Goal: Task Accomplishment & Management: Manage account settings

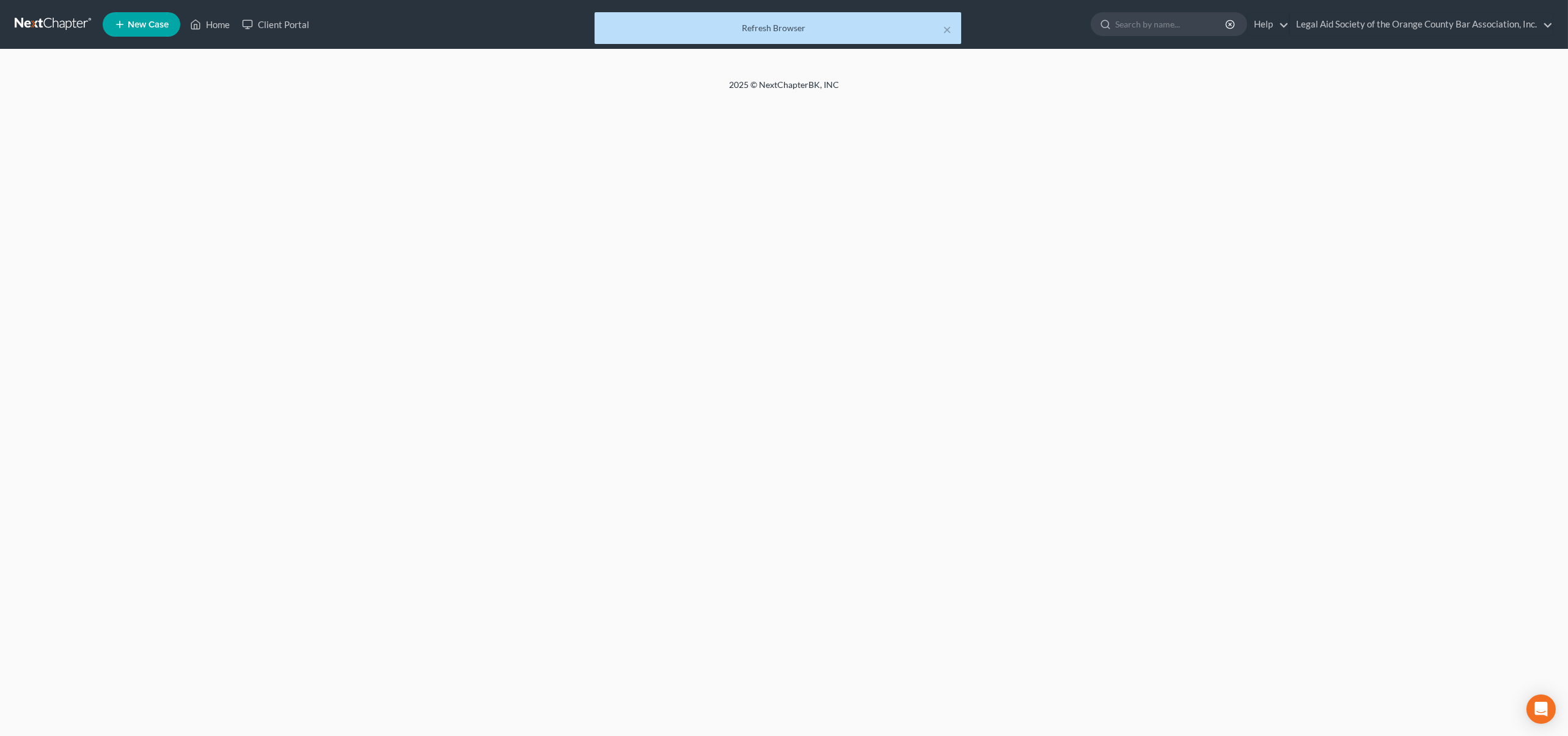
click at [816, 28] on div "Refresh Browser" at bounding box center [777, 28] width 347 height 12
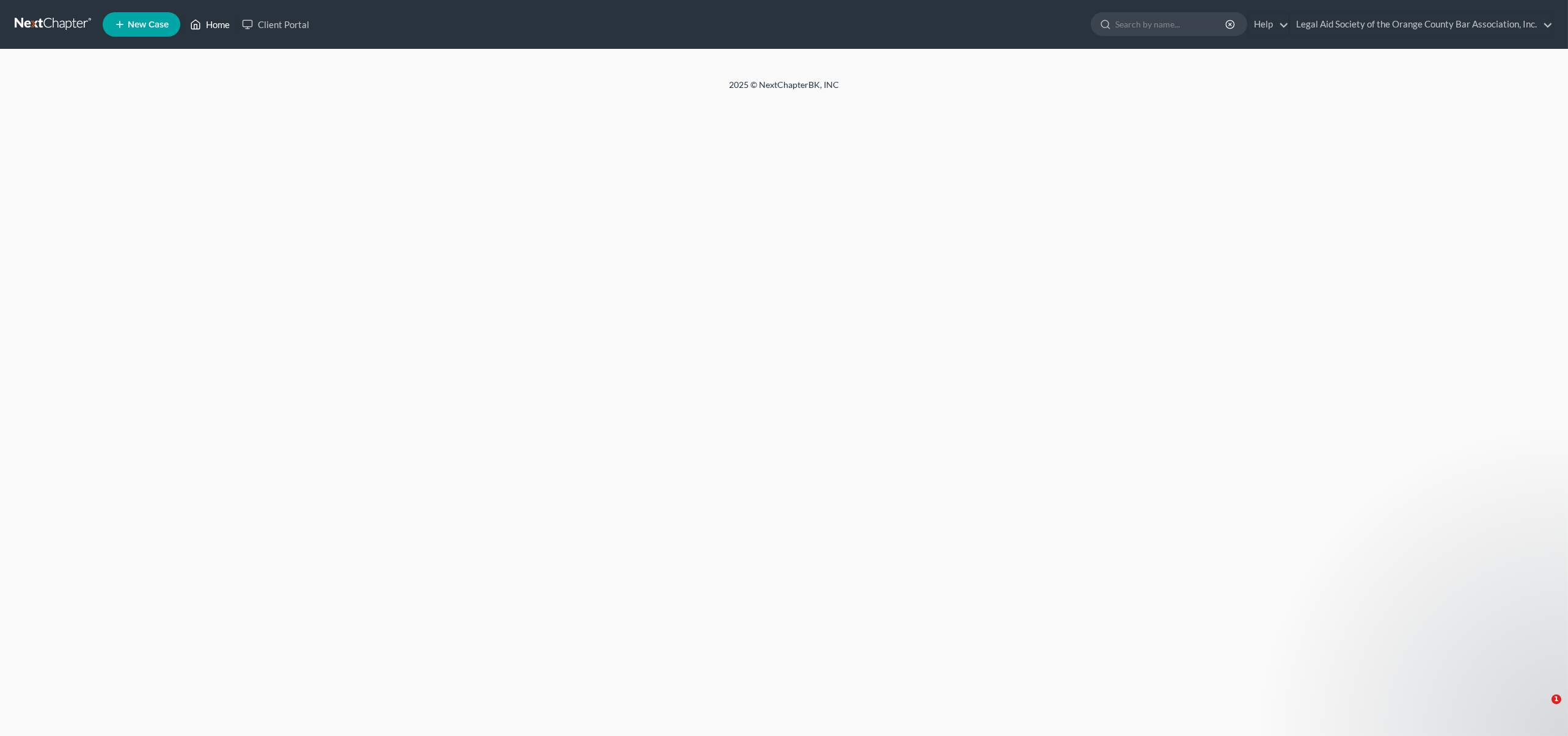
click at [223, 21] on link "Home" at bounding box center [210, 24] width 52 height 22
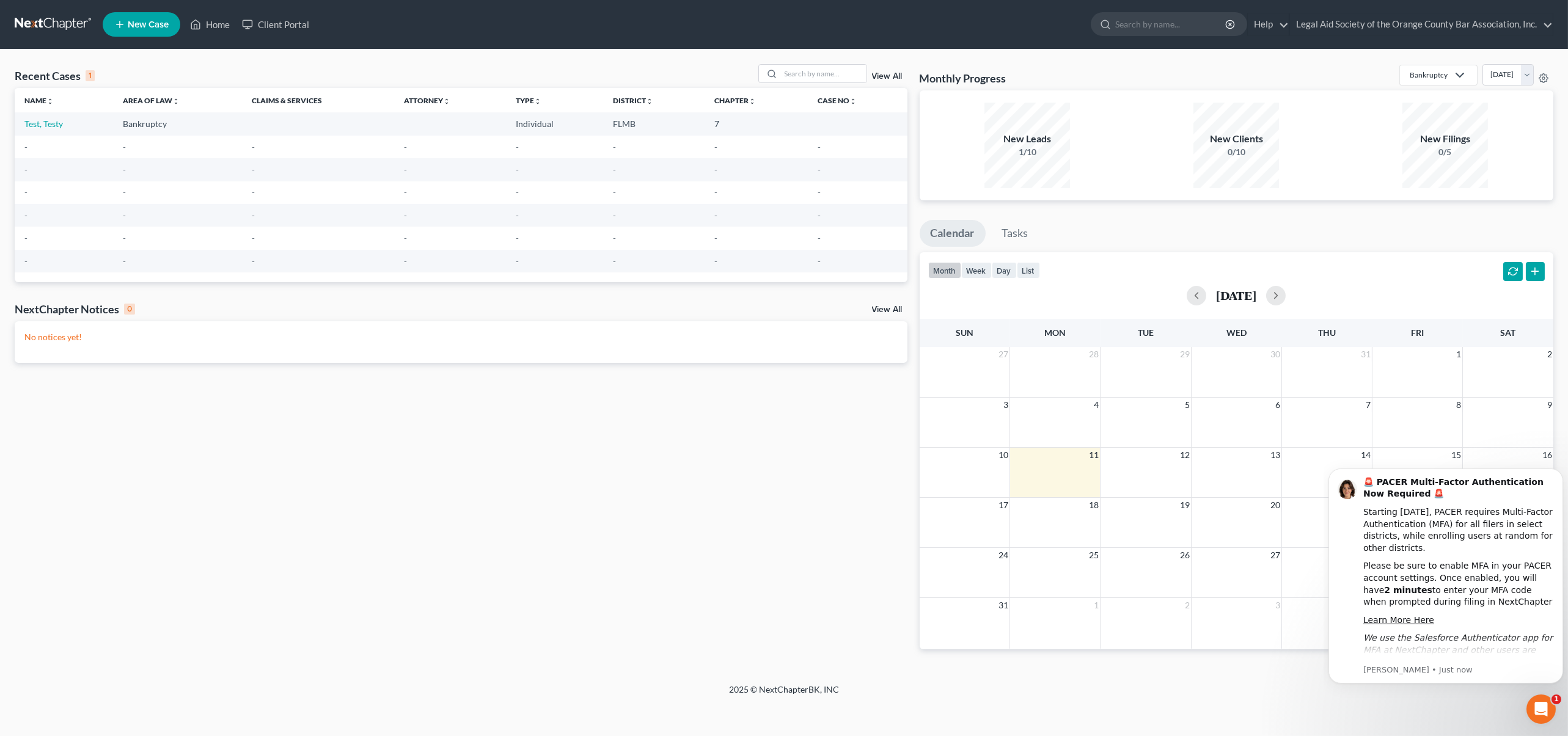
click at [505, 471] on div "Recent Cases 1 View All Name unfold_more expand_more expand_less Area of Law un…" at bounding box center [461, 366] width 905 height 605
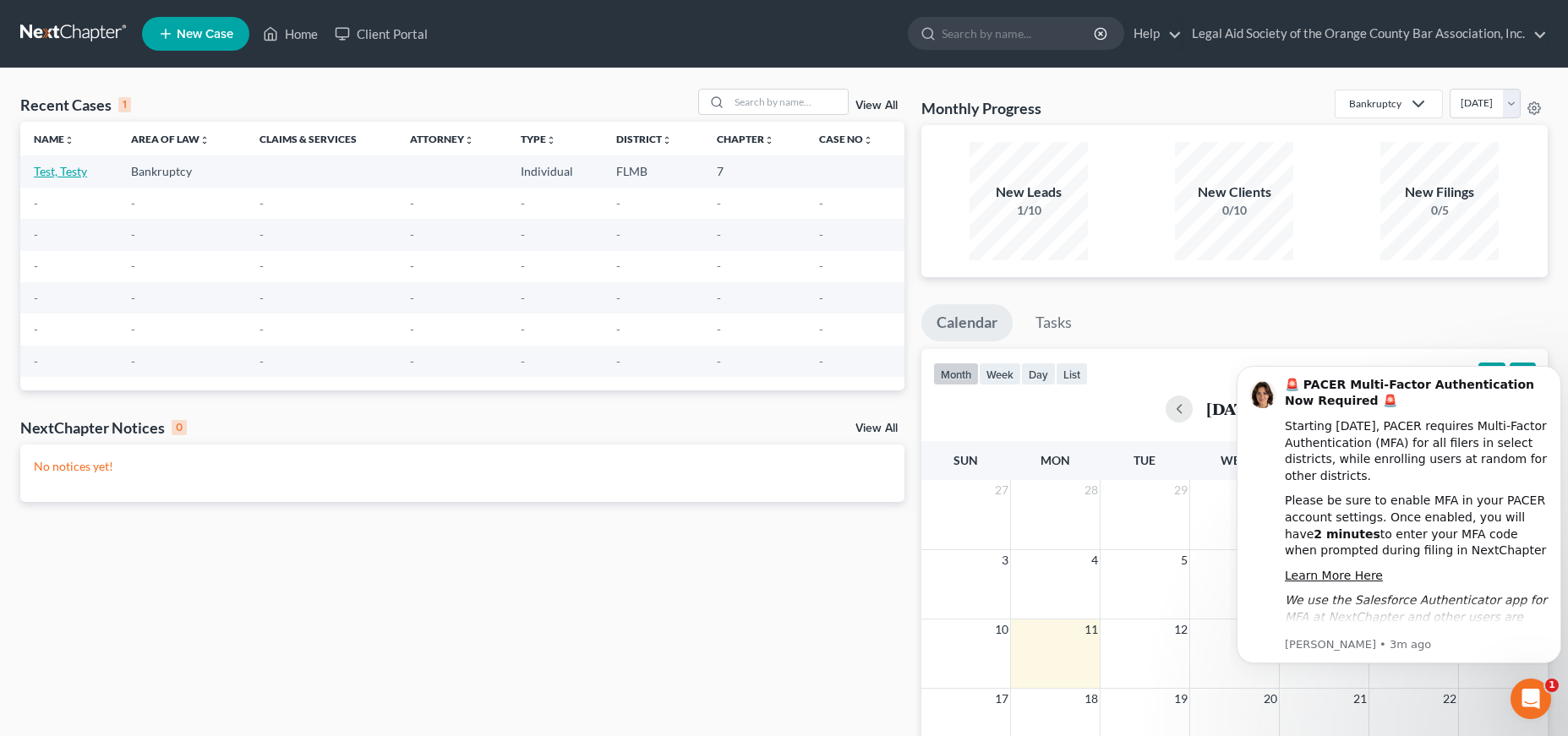
click at [60, 177] on link "Test, Testy" at bounding box center [60, 171] width 53 height 14
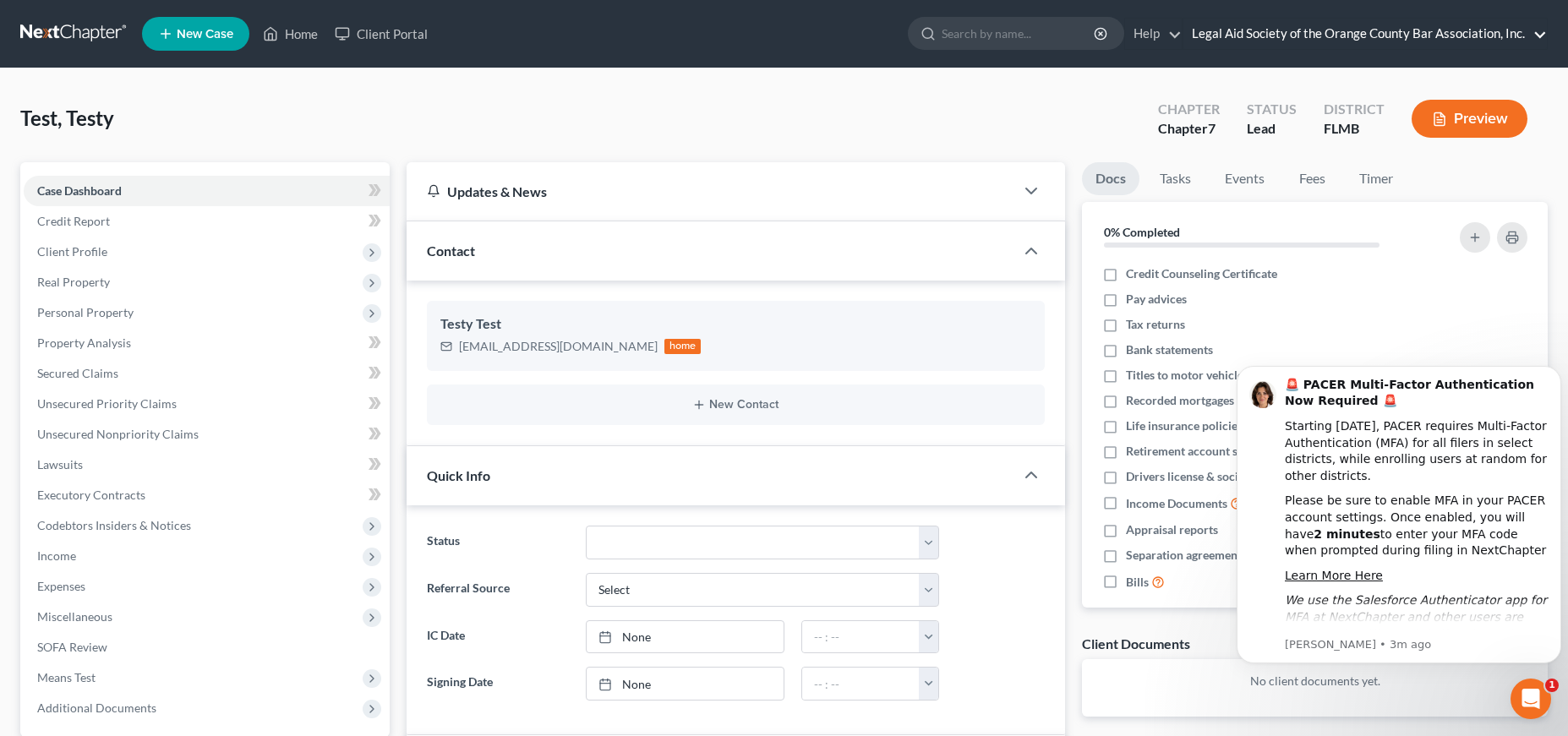
click at [1505, 41] on link "Legal Aid Society of the Orange County Bar Association, Inc." at bounding box center [1366, 34] width 364 height 30
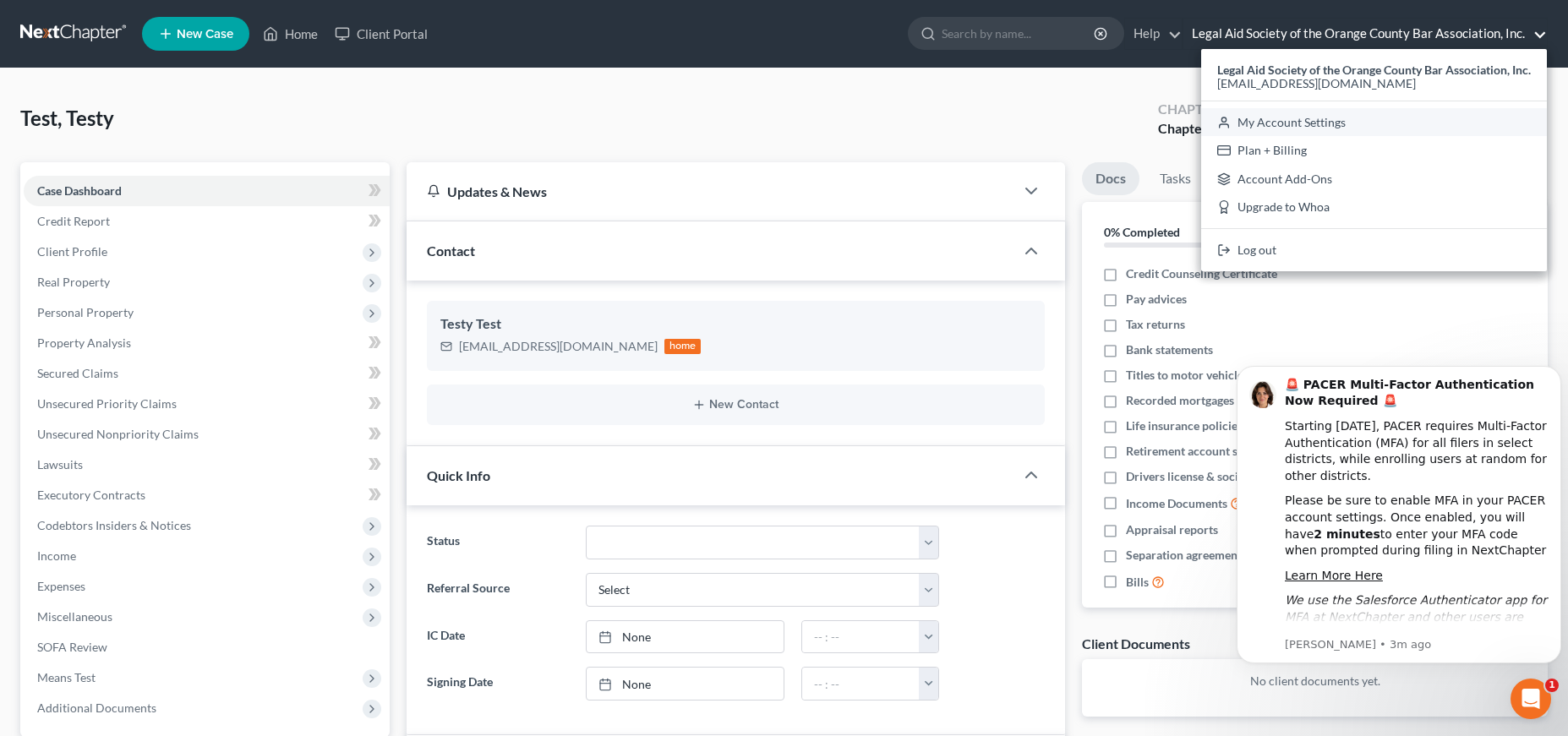
click at [1331, 120] on link "My Account Settings" at bounding box center [1374, 123] width 346 height 29
select select "24"
select select "9"
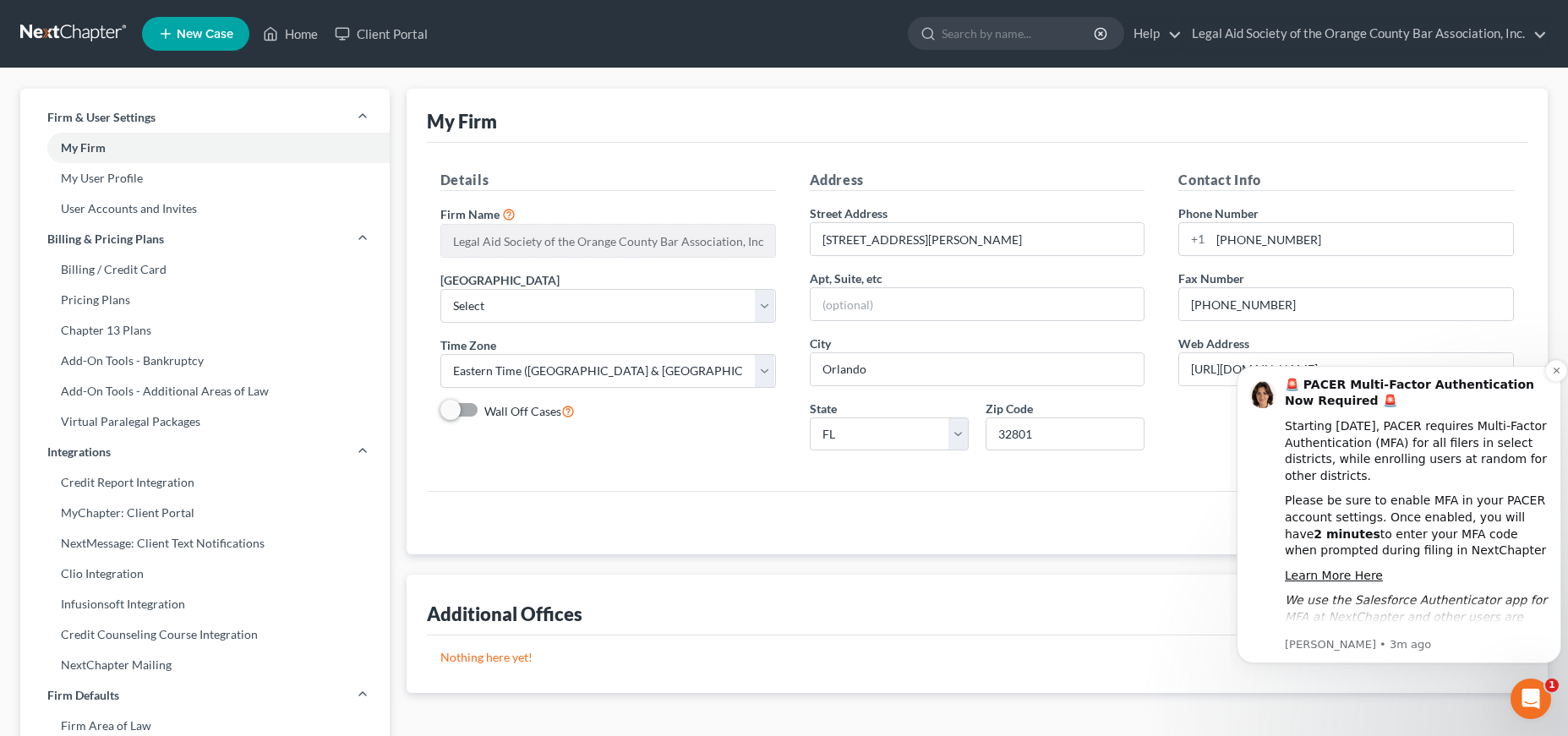
click at [1519, 385] on b "🚨 PACER Multi-Factor Authentication Now Required 🚨" at bounding box center [1410, 393] width 250 height 30
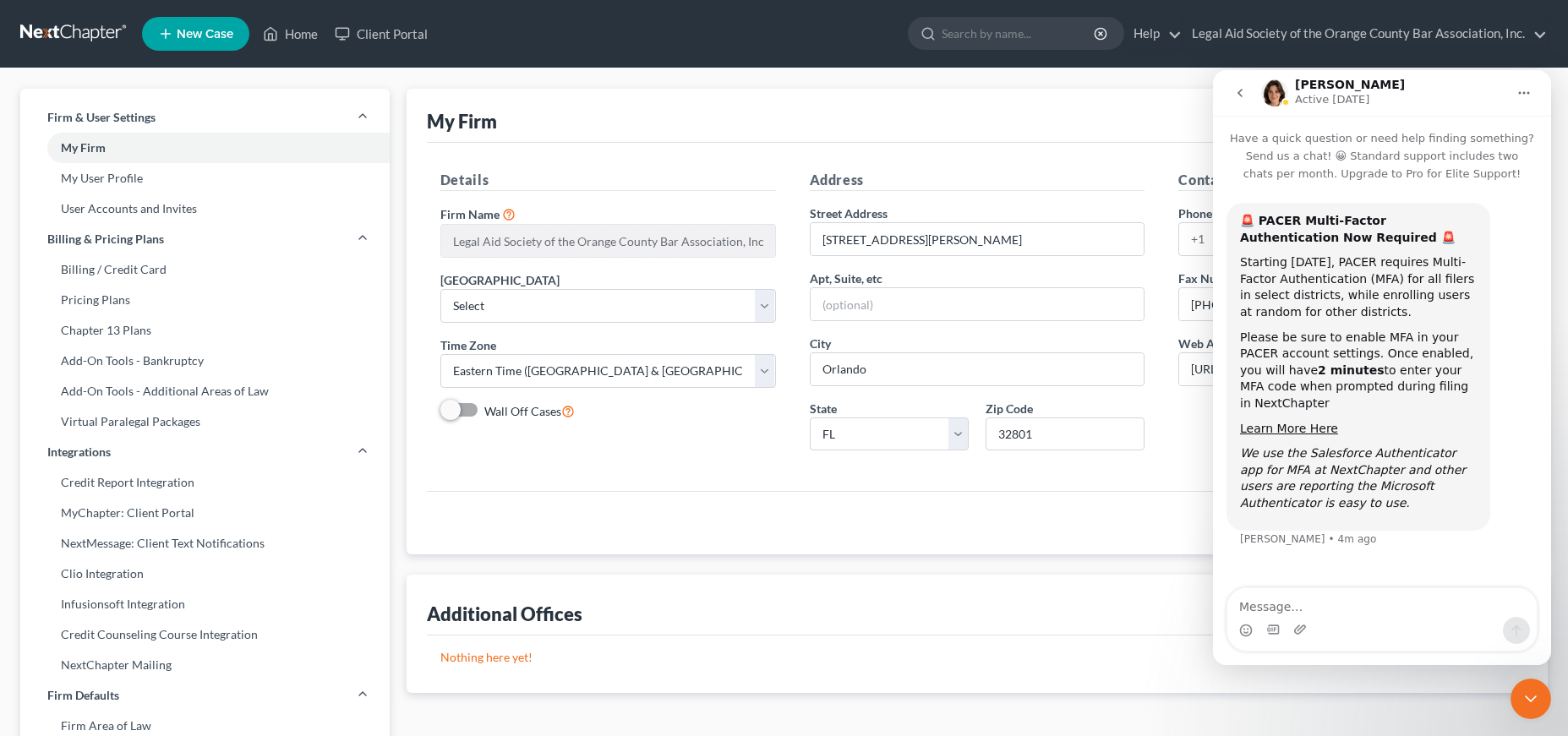
click at [1522, 94] on icon "Home" at bounding box center [1524, 93] width 14 height 14
click at [1120, 105] on div "My Firm" at bounding box center [977, 116] width 1101 height 54
click at [1121, 103] on div "My Firm" at bounding box center [977, 116] width 1101 height 54
click at [1527, 694] on icon "Close Intercom Messenger" at bounding box center [1531, 699] width 20 height 20
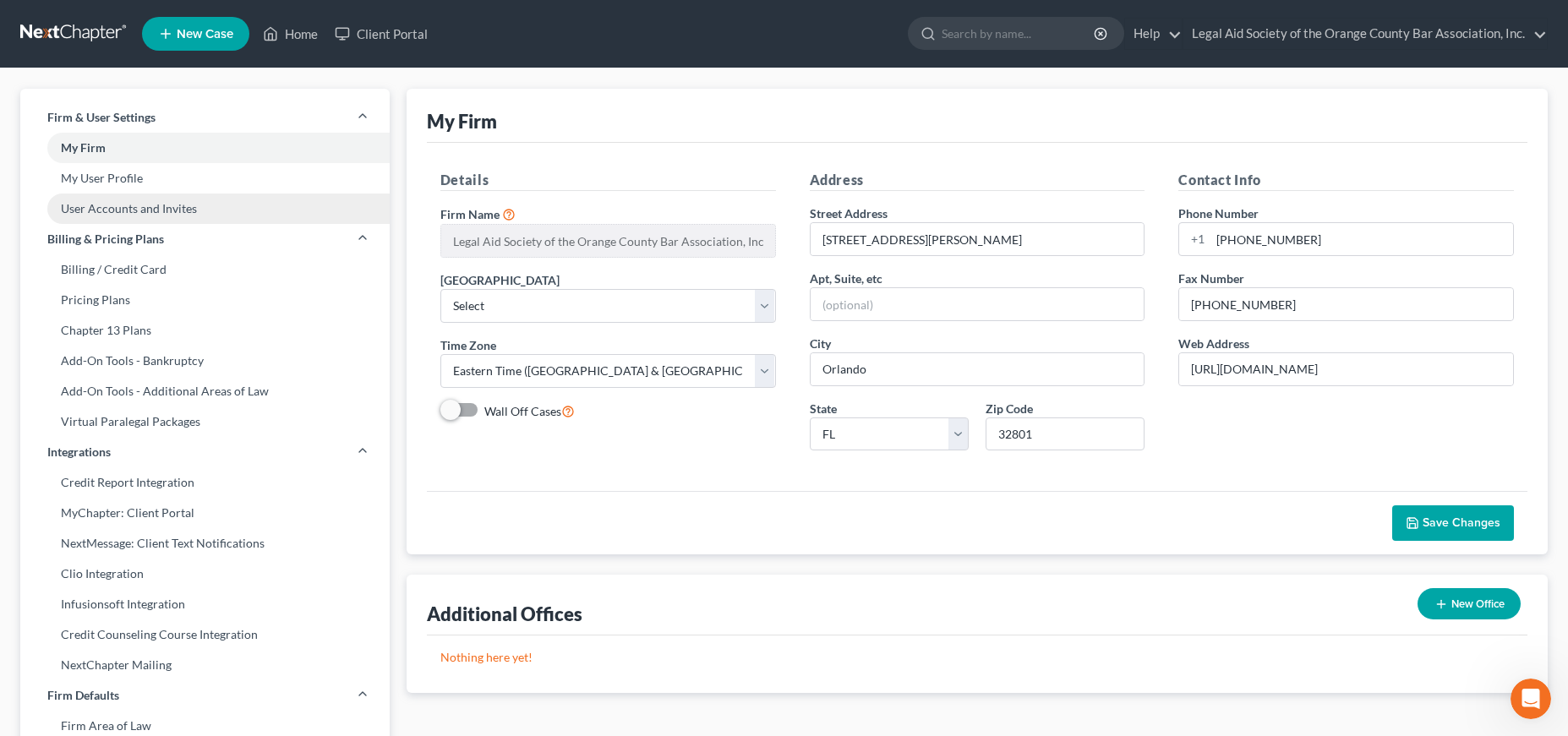
click at [106, 210] on link "User Accounts and Invites" at bounding box center [205, 209] width 370 height 30
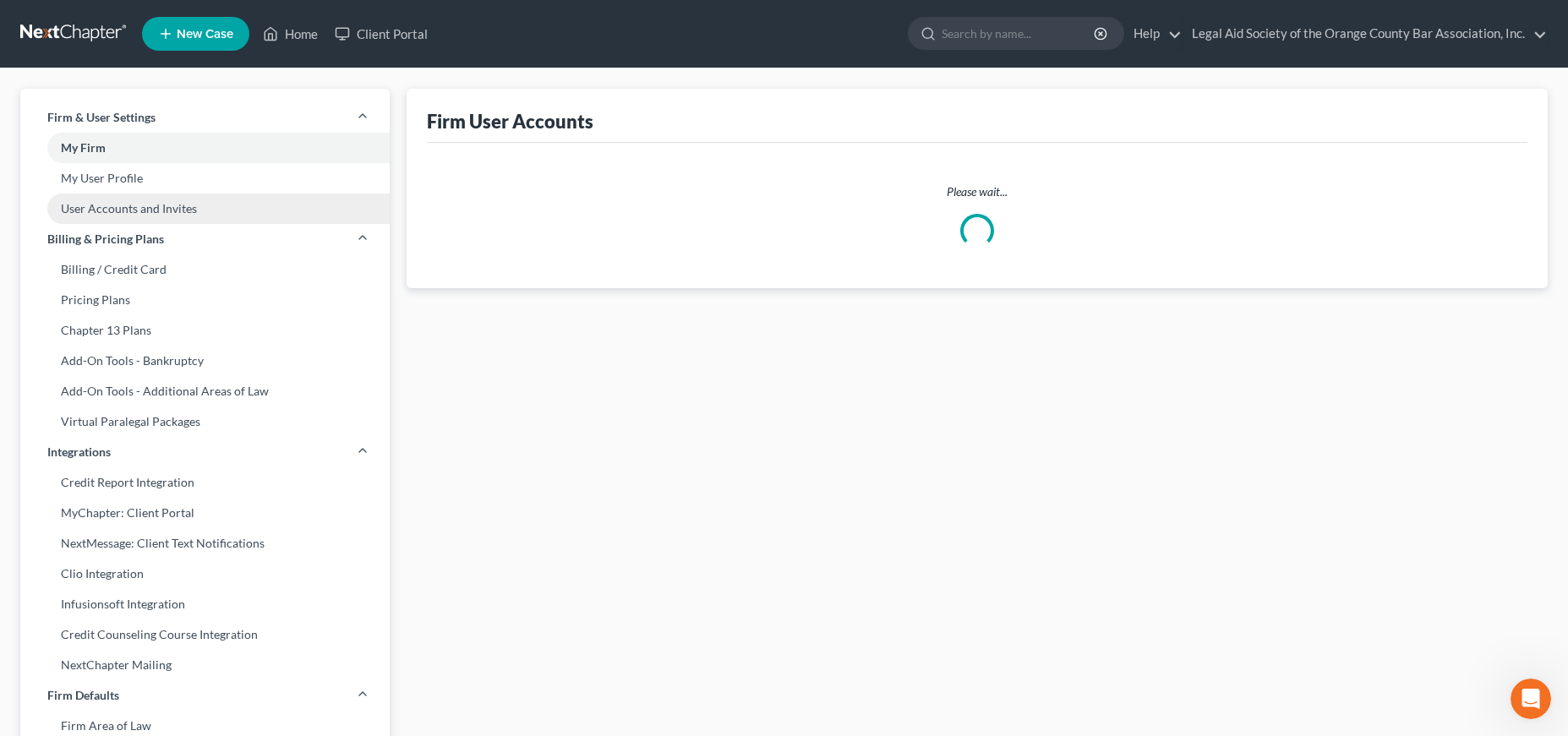
select select "0"
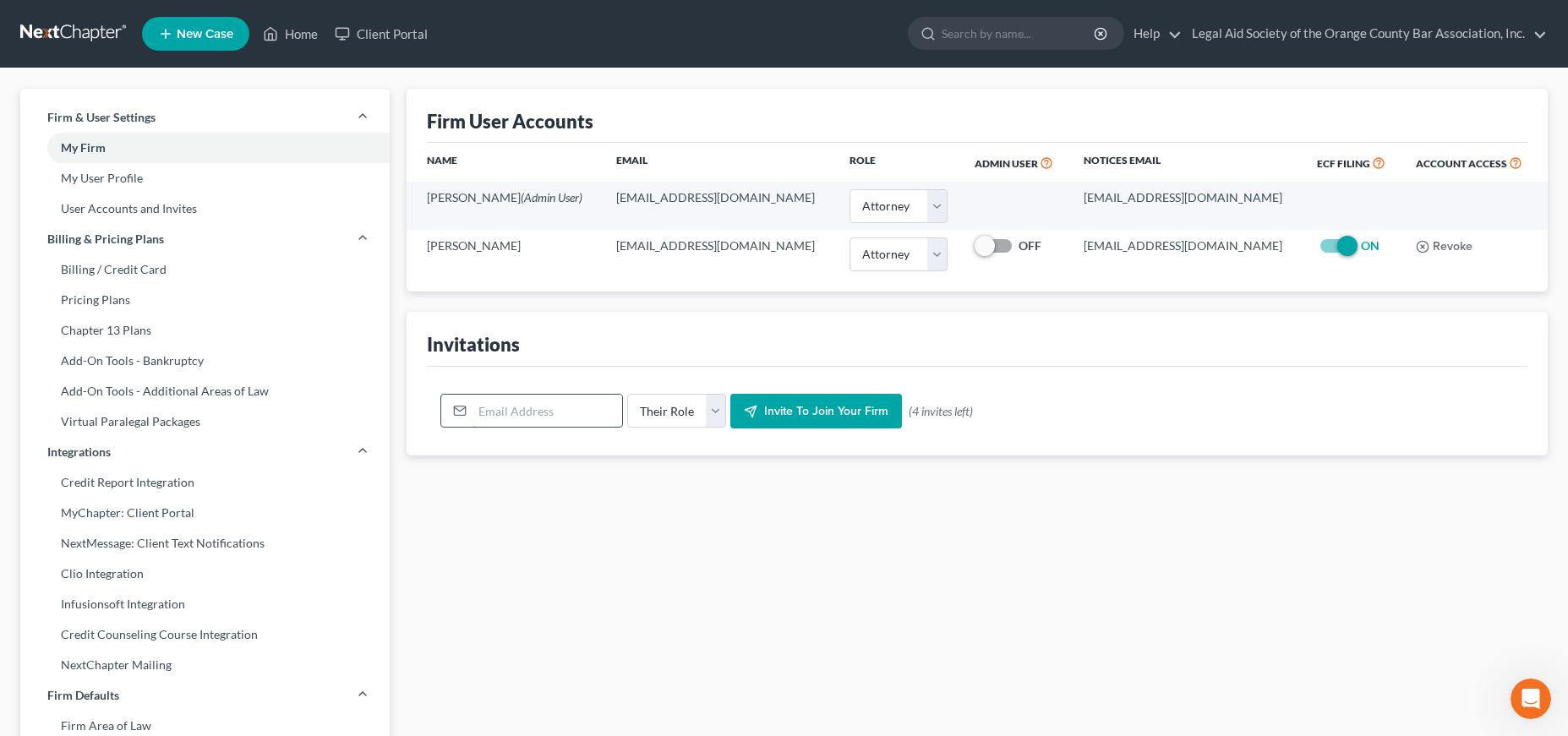
click at [594, 408] on input "email" at bounding box center [547, 411] width 150 height 32
type input "[EMAIL_ADDRESS][DOMAIN_NAME]"
click at [627, 394] on select "Their Role Attorney Paralegal Assistant" at bounding box center [676, 411] width 99 height 34
select select "paralegal"
click option "Paralegal" at bounding box center [0, 0] width 0 height 0
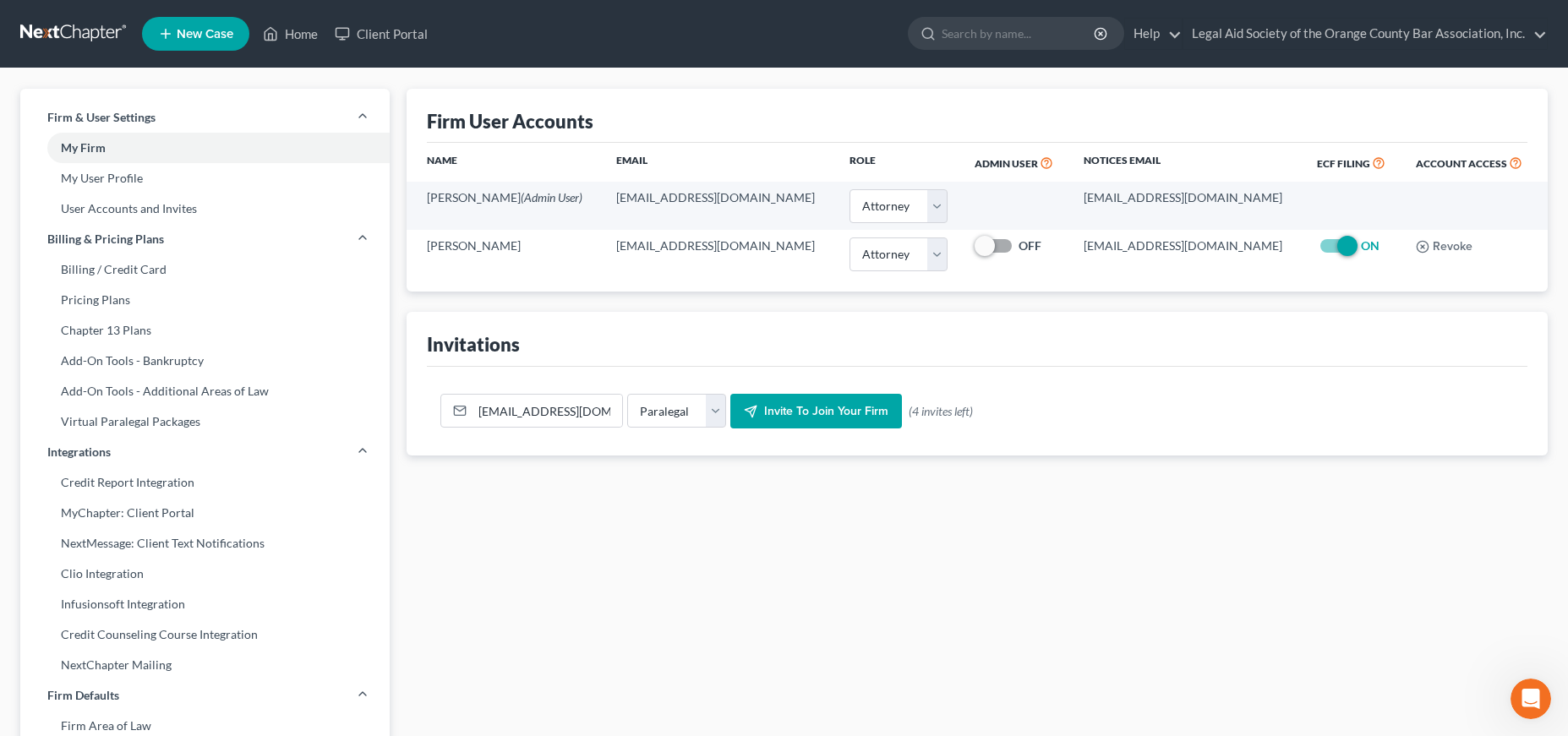
click at [823, 412] on span "Invite to join your firm" at bounding box center [826, 411] width 124 height 14
